Goal: Task Accomplishment & Management: Manage account settings

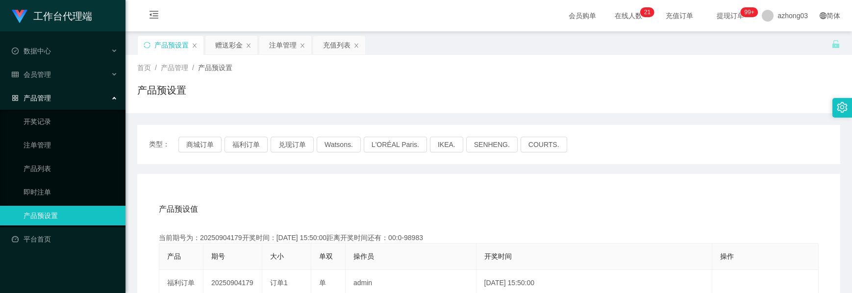
click at [295, 137] on button "兑现订单" at bounding box center [292, 145] width 43 height 16
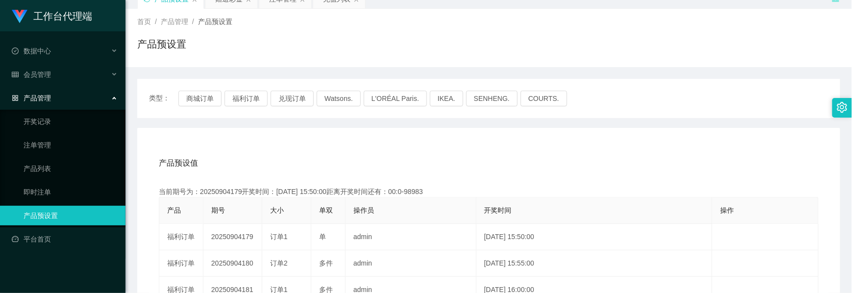
click at [295, 97] on button "兑现订单" at bounding box center [292, 99] width 43 height 16
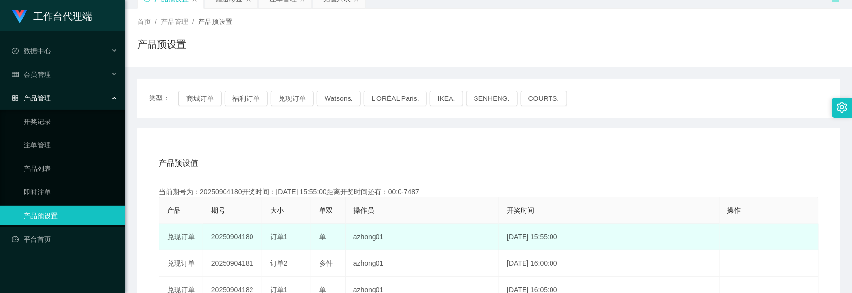
scroll to position [112, 0]
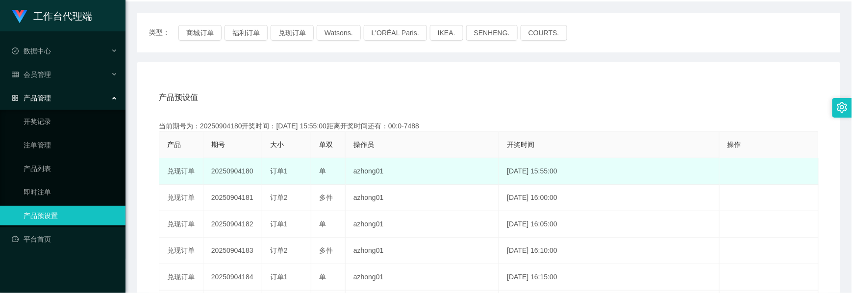
click at [240, 173] on td "20250904180" at bounding box center [232, 171] width 59 height 26
copy td "20250904180"
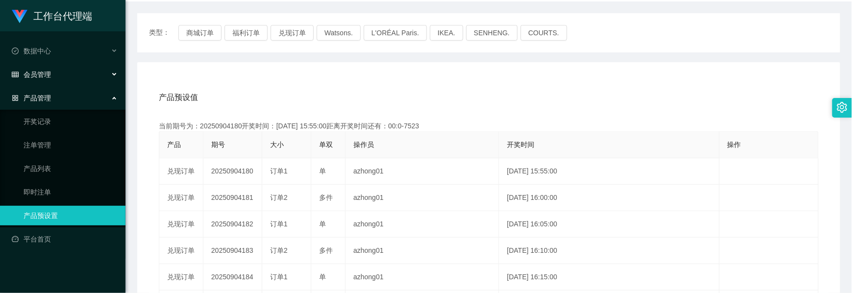
click at [42, 72] on span "会员管理" at bounding box center [31, 75] width 39 height 8
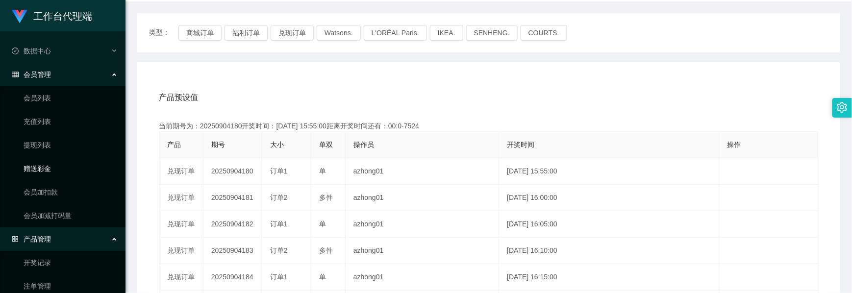
click at [46, 166] on link "赠送彩金" at bounding box center [71, 169] width 94 height 20
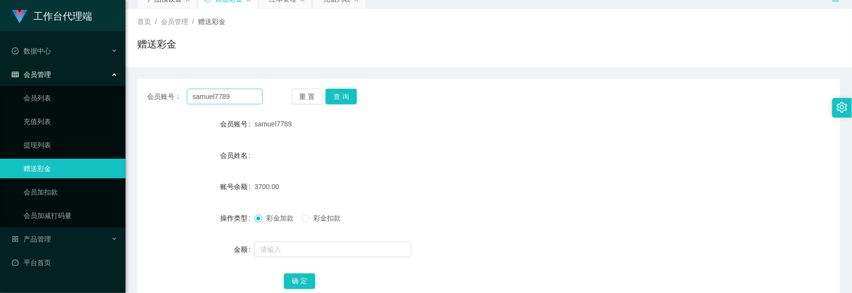
scroll to position [110, 0]
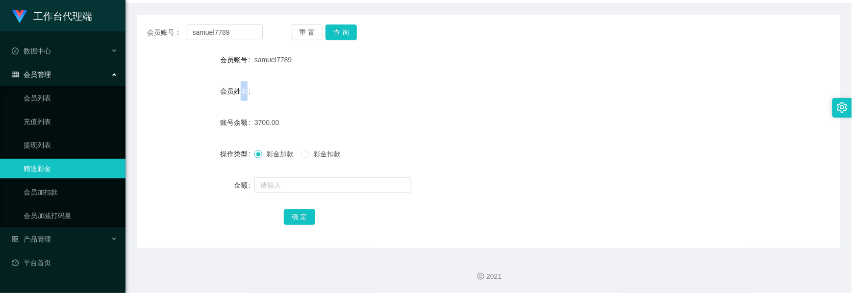
click at [243, 97] on div "会员姓名" at bounding box center [195, 91] width 117 height 20
drag, startPoint x: 243, startPoint y: 97, endPoint x: 415, endPoint y: 82, distance: 172.1
click at [416, 83] on div "会员姓名" at bounding box center [488, 91] width 703 height 20
click at [334, 28] on button "查 询" at bounding box center [340, 33] width 31 height 16
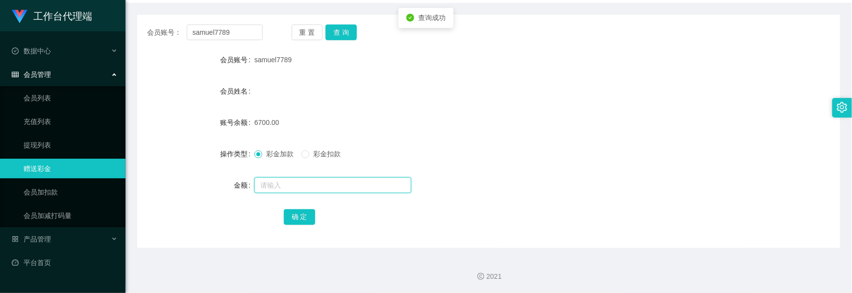
click at [268, 183] on input "text" at bounding box center [332, 185] width 157 height 16
type input "2000"
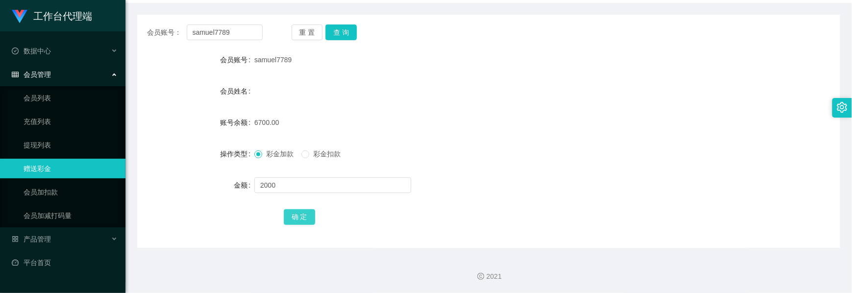
click at [310, 221] on button "确 定" at bounding box center [299, 217] width 31 height 16
click at [298, 216] on button "确 定" at bounding box center [299, 217] width 31 height 16
click at [340, 34] on button "查 询" at bounding box center [340, 33] width 31 height 16
click at [341, 34] on button "查 询" at bounding box center [340, 33] width 31 height 16
click at [341, 34] on button "查 询" at bounding box center [346, 33] width 42 height 16
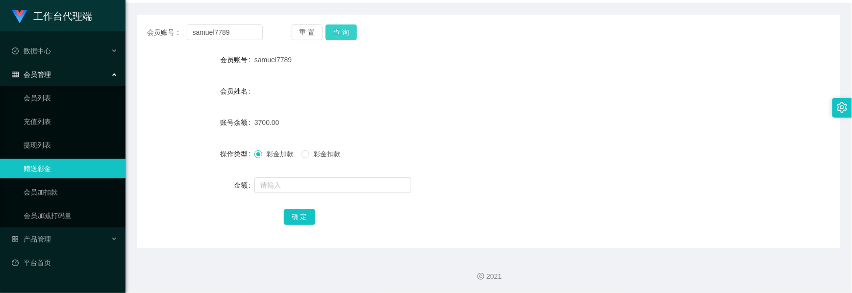
click at [349, 37] on button "查 询" at bounding box center [340, 33] width 31 height 16
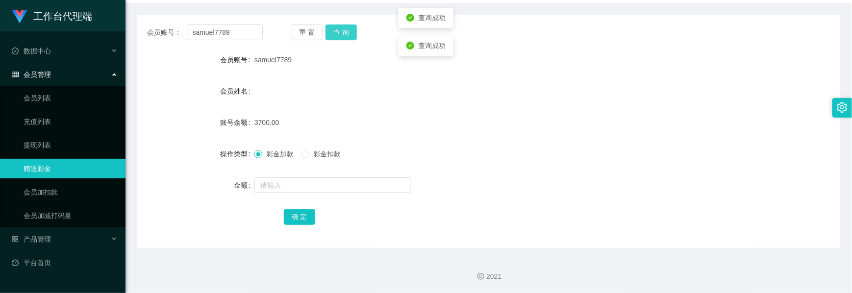
click at [349, 37] on button "查 询" at bounding box center [340, 33] width 31 height 16
click at [349, 36] on button "查 询" at bounding box center [340, 33] width 31 height 16
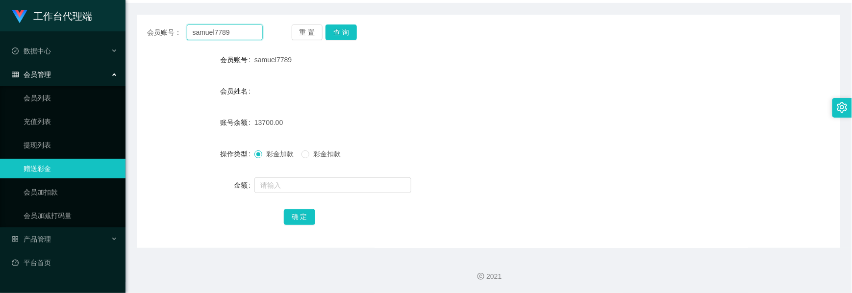
drag, startPoint x: 235, startPoint y: 36, endPoint x: 179, endPoint y: 34, distance: 56.4
click at [179, 34] on div "会员账号： samuel7789" at bounding box center [205, 33] width 116 height 16
click at [34, 77] on div "会员管理" at bounding box center [62, 75] width 125 height 20
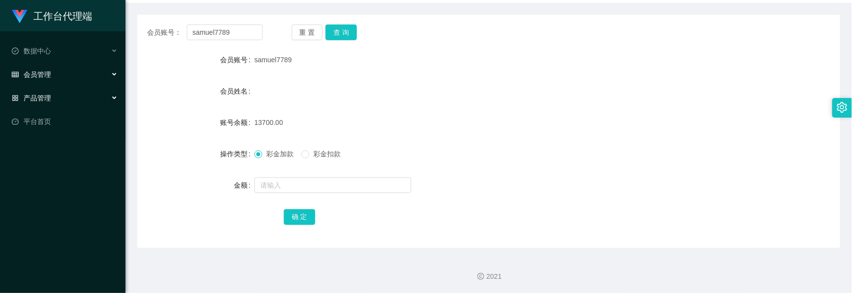
click at [40, 94] on span "产品管理" at bounding box center [31, 98] width 39 height 8
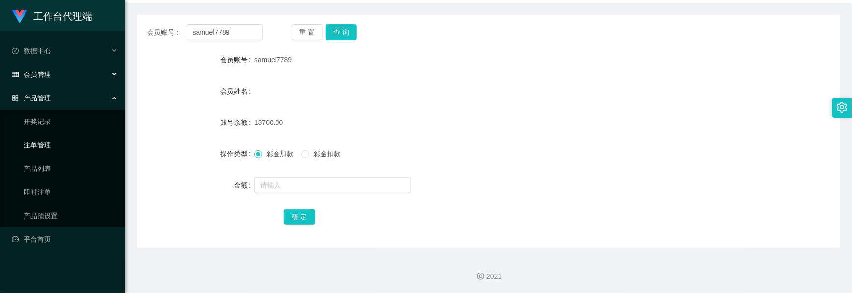
click at [46, 143] on link "注单管理" at bounding box center [71, 145] width 94 height 20
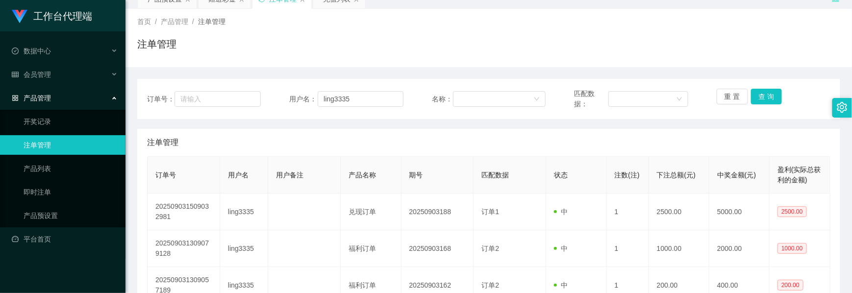
scroll to position [110, 0]
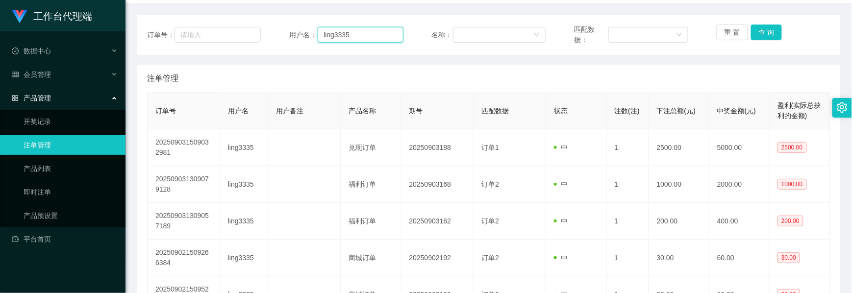
drag, startPoint x: 363, startPoint y: 36, endPoint x: 263, endPoint y: 32, distance: 99.6
click at [263, 32] on div "订单号： 用户名： ling3335 名称： 匹配数据： 重 置 查 询" at bounding box center [488, 35] width 683 height 21
paste input "samuel7789"
type input "samuel7789"
click at [764, 29] on button "查 询" at bounding box center [766, 33] width 31 height 16
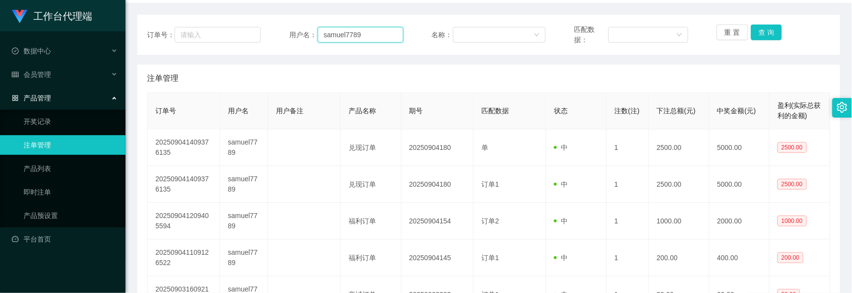
drag, startPoint x: 363, startPoint y: 31, endPoint x: 292, endPoint y: 28, distance: 70.6
click at [292, 28] on div "用户名： samuel7789" at bounding box center [346, 35] width 114 height 21
